Goal: Transaction & Acquisition: Purchase product/service

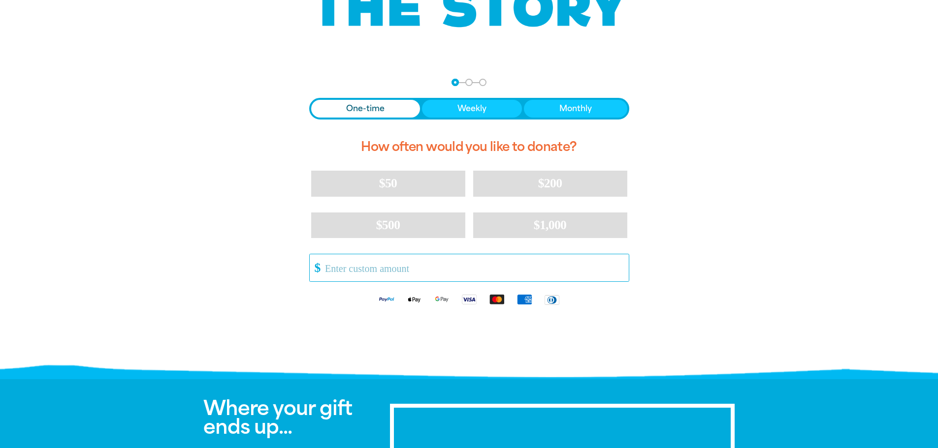
click at [365, 267] on input "Other Amount" at bounding box center [473, 267] width 310 height 27
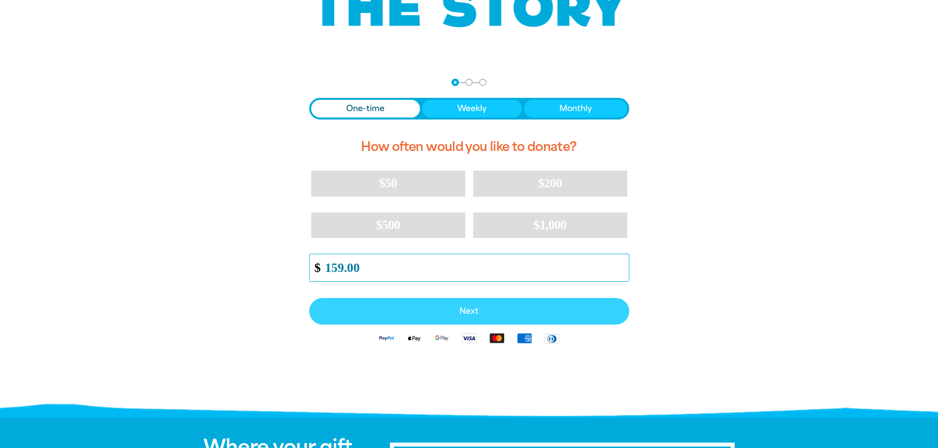
type input "159.00"
click at [476, 316] on button "Next" at bounding box center [469, 311] width 320 height 27
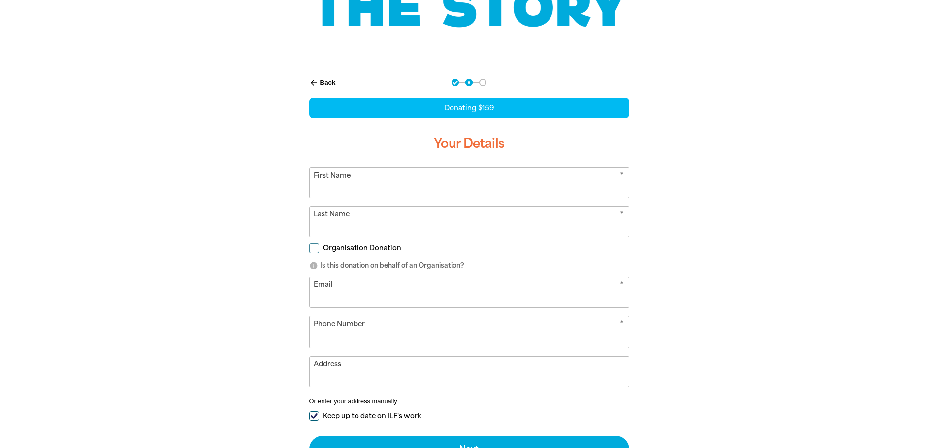
select select "AU"
click at [346, 185] on input "First Name" at bounding box center [469, 183] width 319 height 30
type input "Noni"
type input "[PERSON_NAME]"
type input "[EMAIL_ADDRESS][DOMAIN_NAME]"
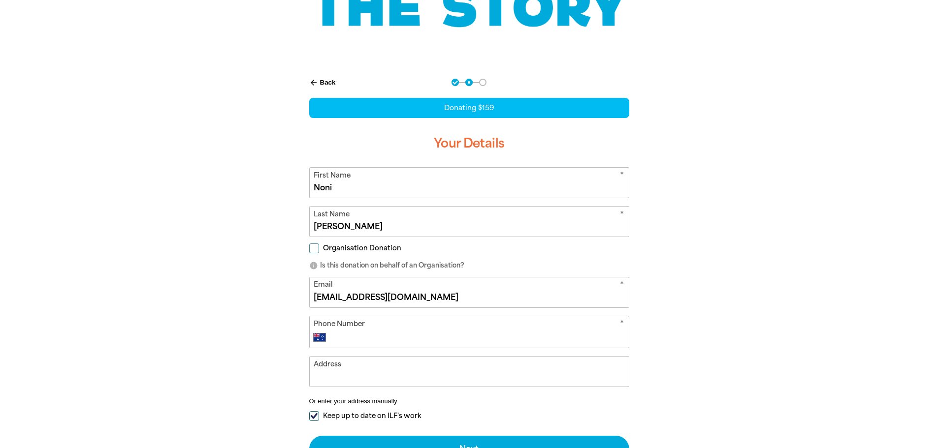
type input "38607184"
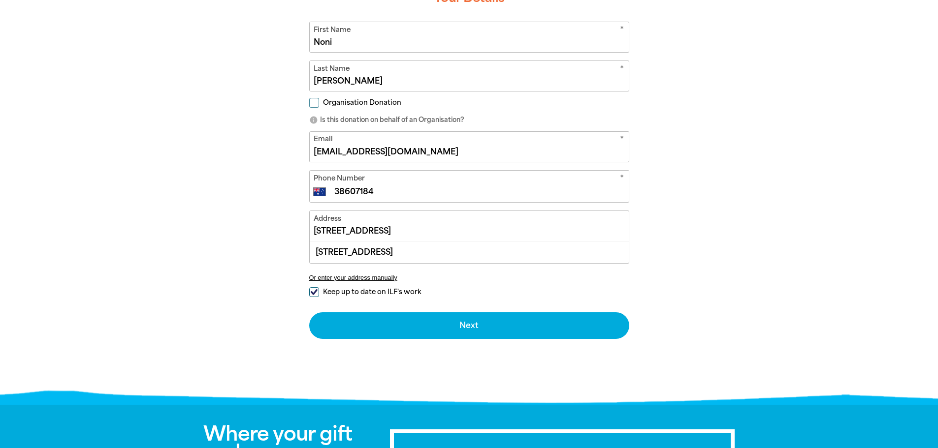
scroll to position [295, 0]
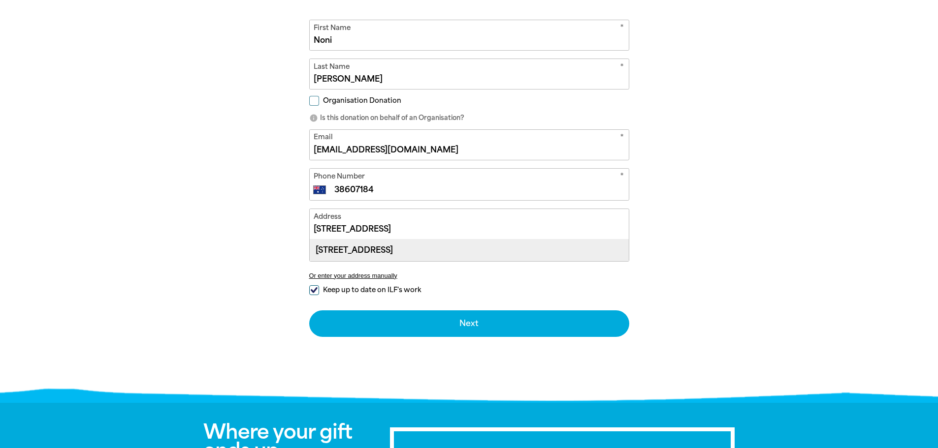
click at [379, 248] on div "[STREET_ADDRESS]" at bounding box center [469, 250] width 319 height 21
click at [379, 248] on div "Address [STREET_ADDRESS] Or enter your address manually" at bounding box center [469, 248] width 320 height 79
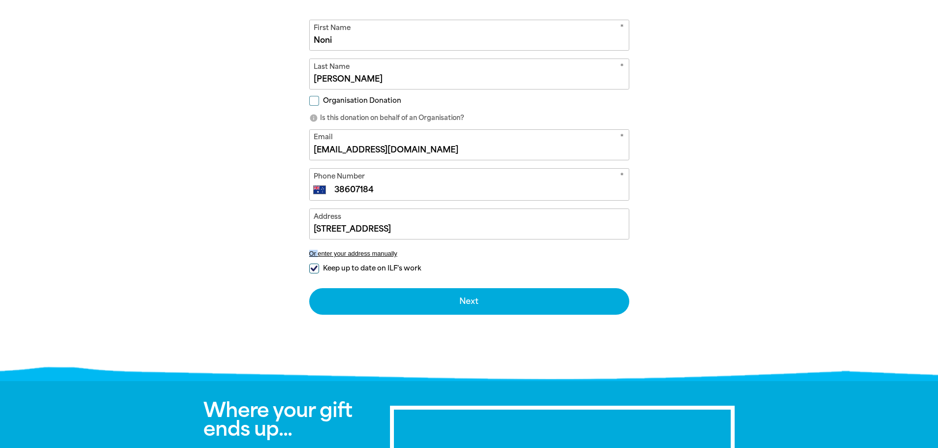
type input "[STREET_ADDRESS]"
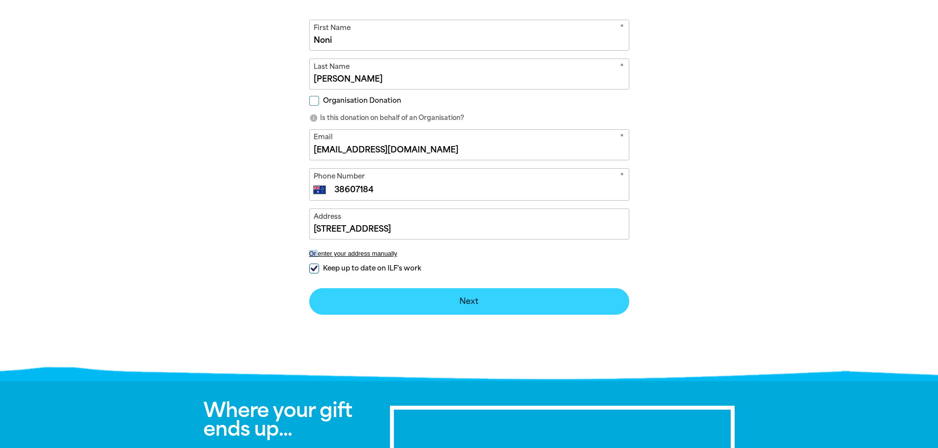
click at [473, 301] on button "Next chevron_right" at bounding box center [469, 301] width 320 height 27
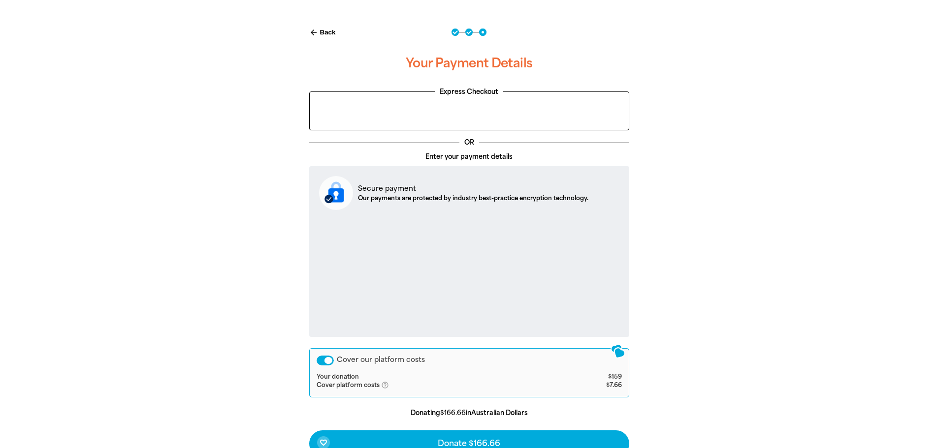
scroll to position [244, 0]
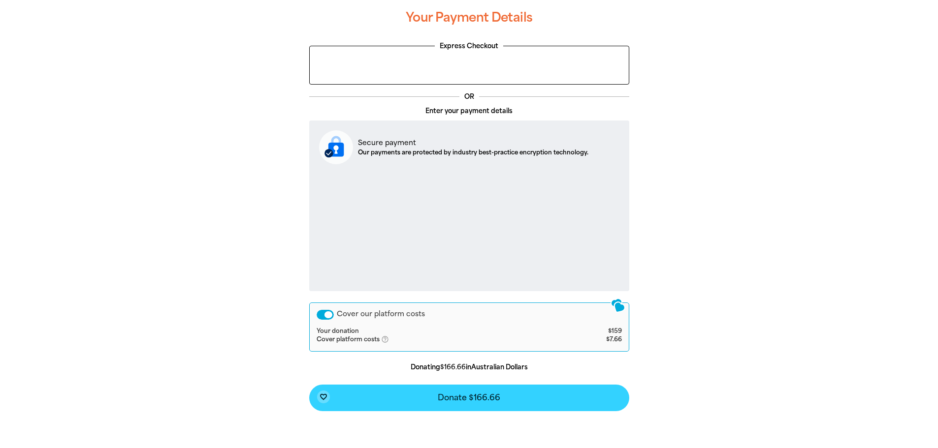
click at [466, 402] on span "Donate $166.66" at bounding box center [469, 398] width 63 height 8
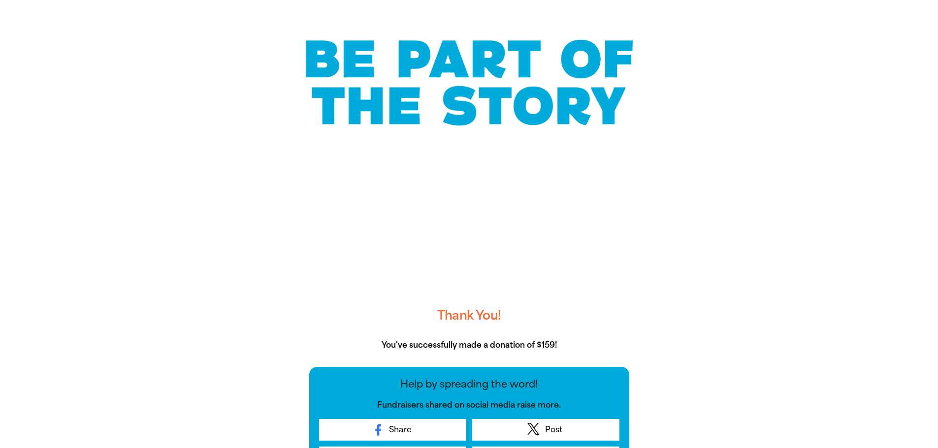
scroll to position [0, 0]
